Goal: Find contact information

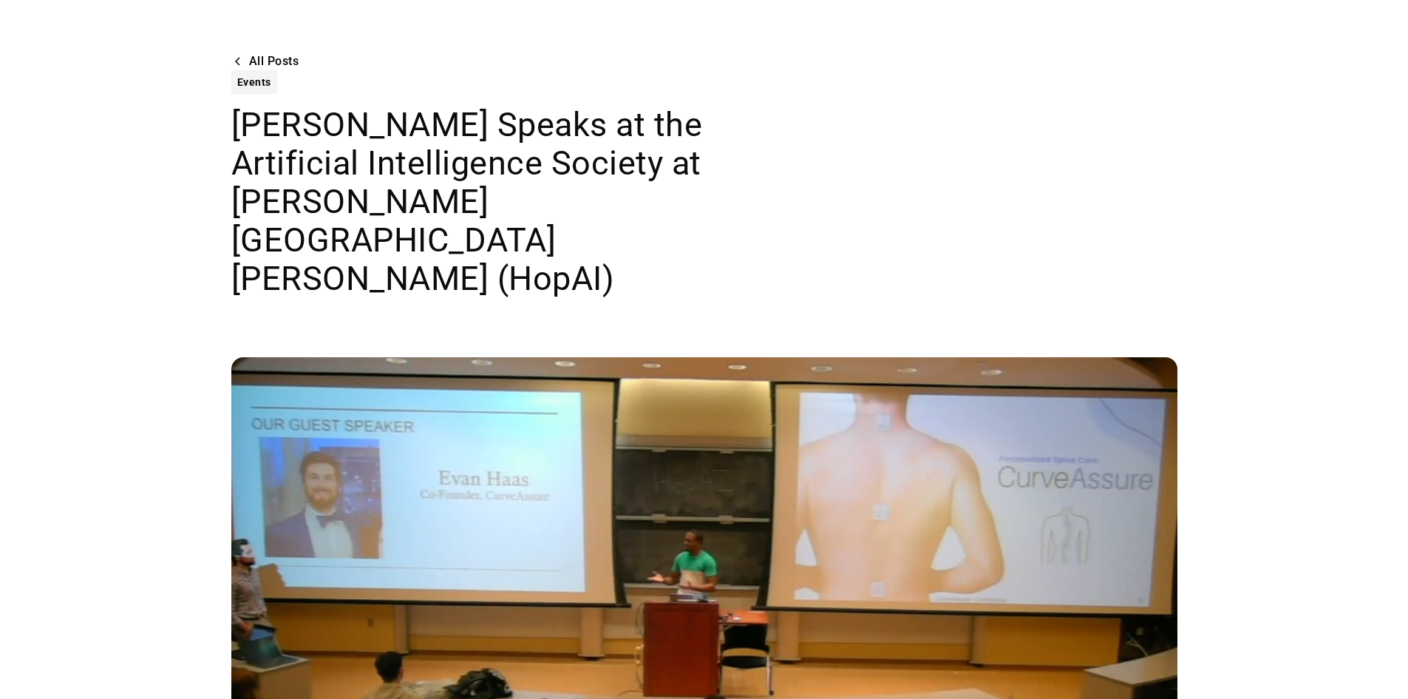
scroll to position [591, 0]
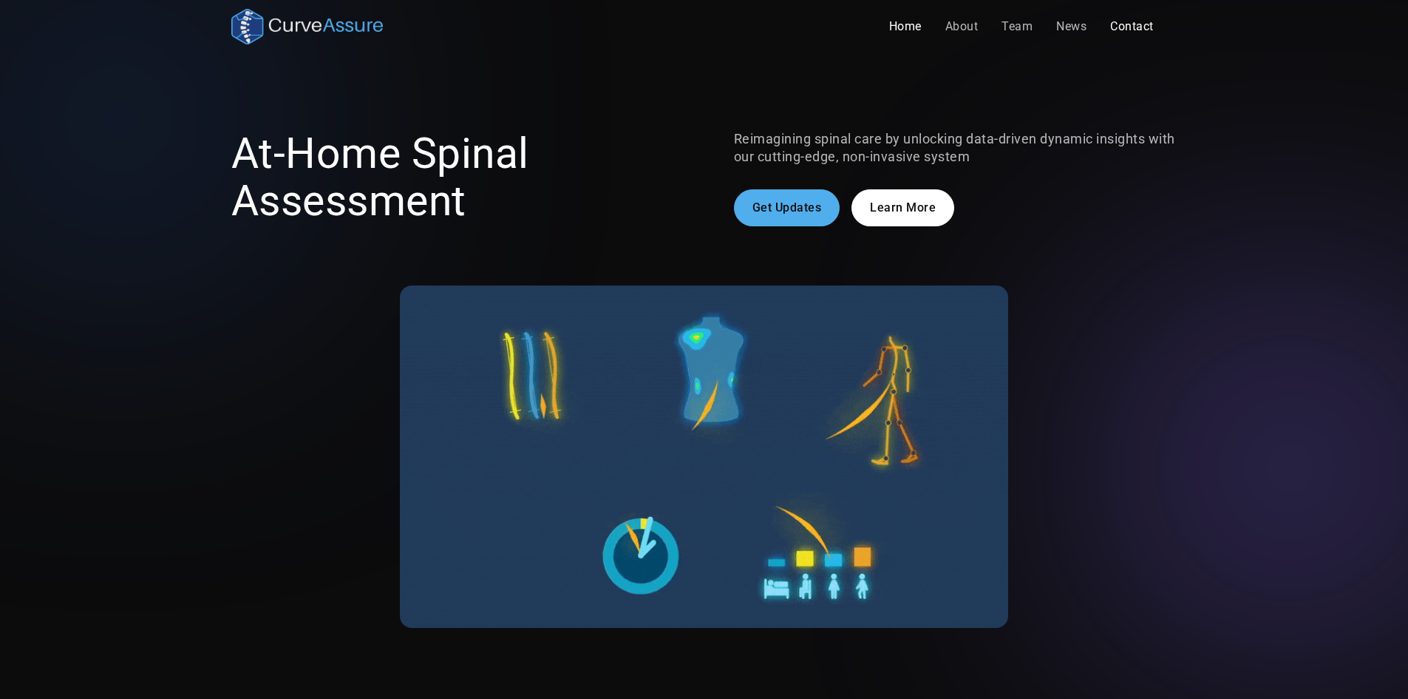
click at [1142, 18] on link "Contact" at bounding box center [1131, 27] width 67 height 30
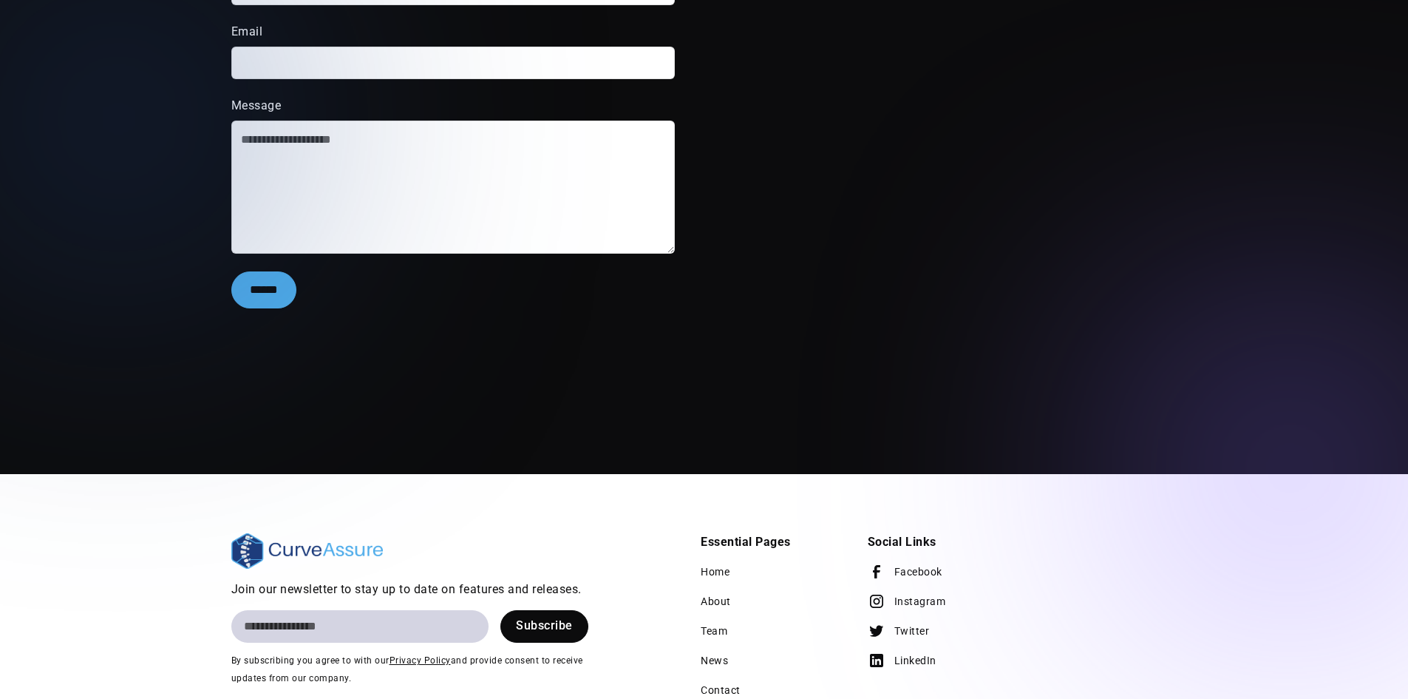
scroll to position [537, 0]
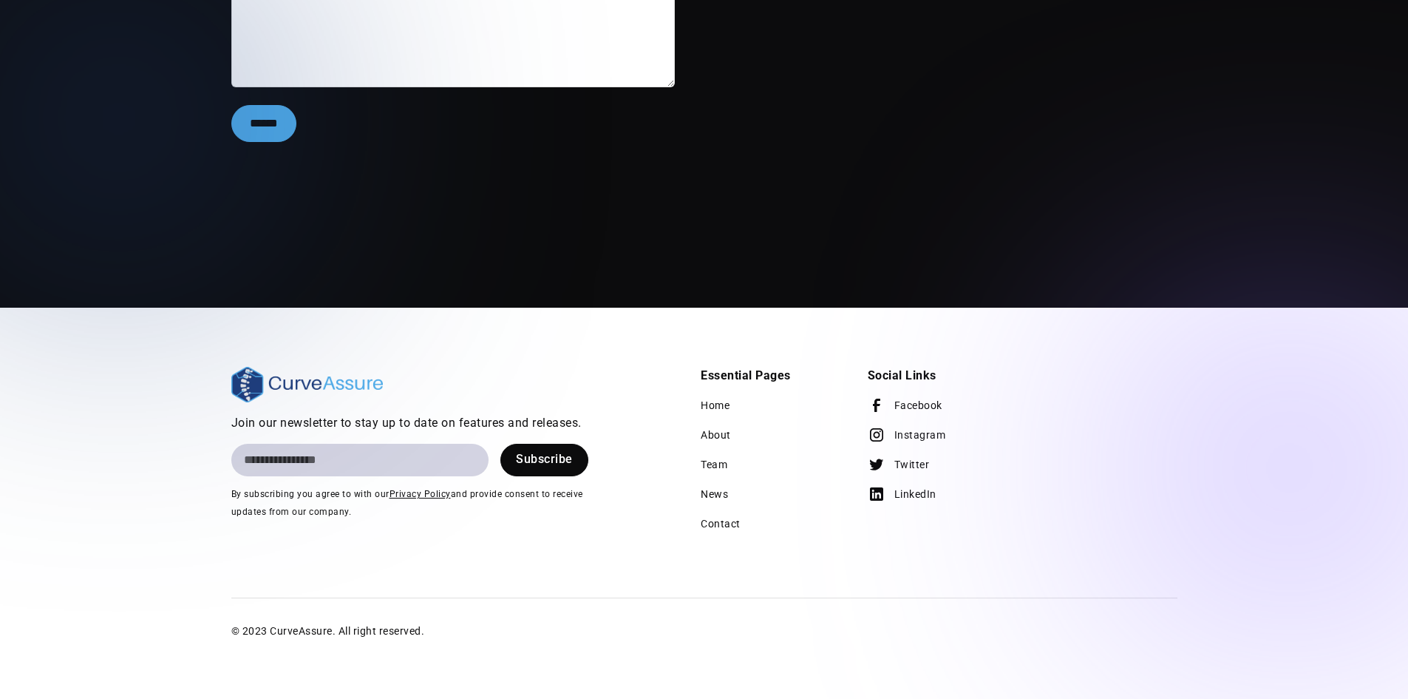
click at [307, 627] on div "© 2023 CurveAssure. All right reserved." at bounding box center [328, 631] width 194 height 18
copy div "CurveAssure"
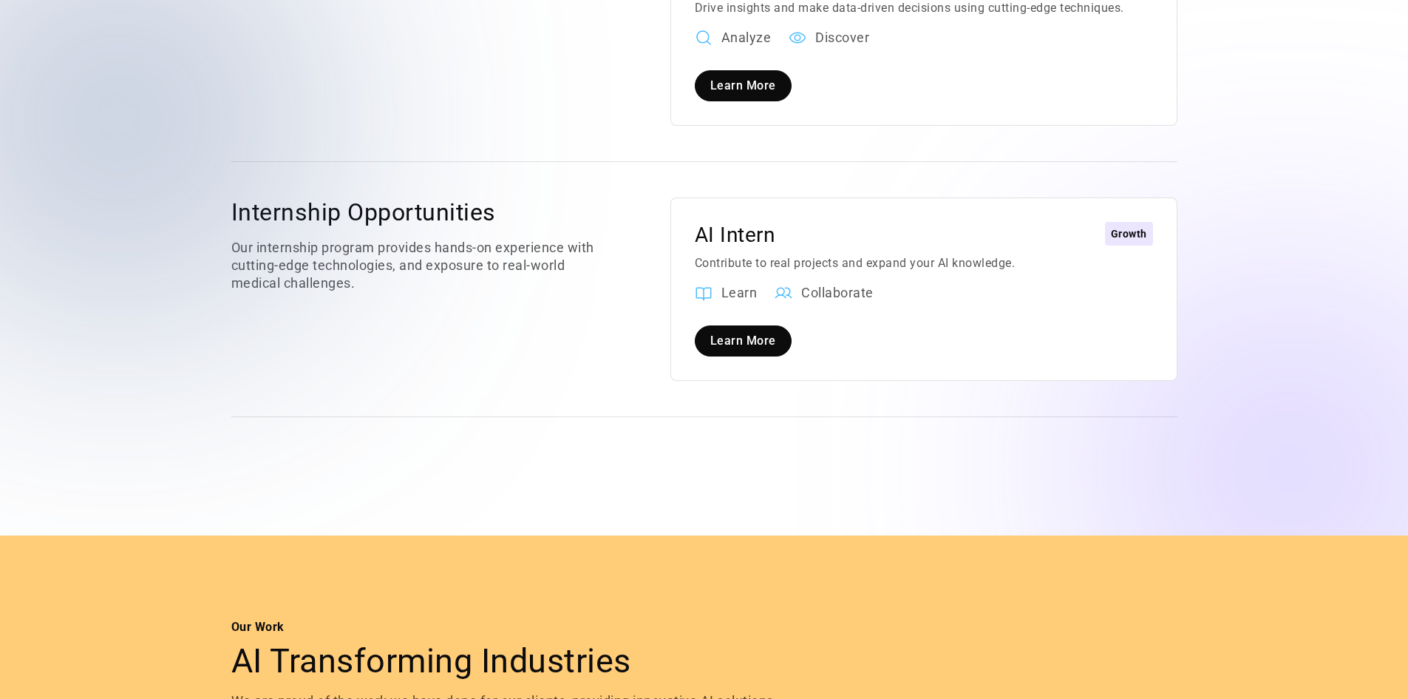
scroll to position [2289, 0]
